Goal: Unclear

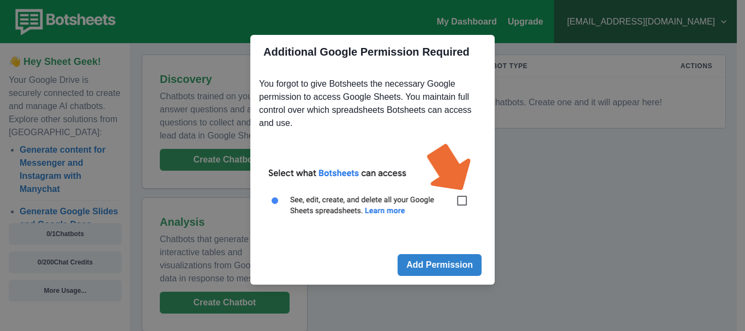
click at [463, 206] on img at bounding box center [372, 185] width 227 height 102
click at [463, 202] on img at bounding box center [372, 185] width 227 height 102
click at [449, 261] on button "Add Permission" at bounding box center [439, 265] width 84 height 22
